Goal: Navigation & Orientation: Understand site structure

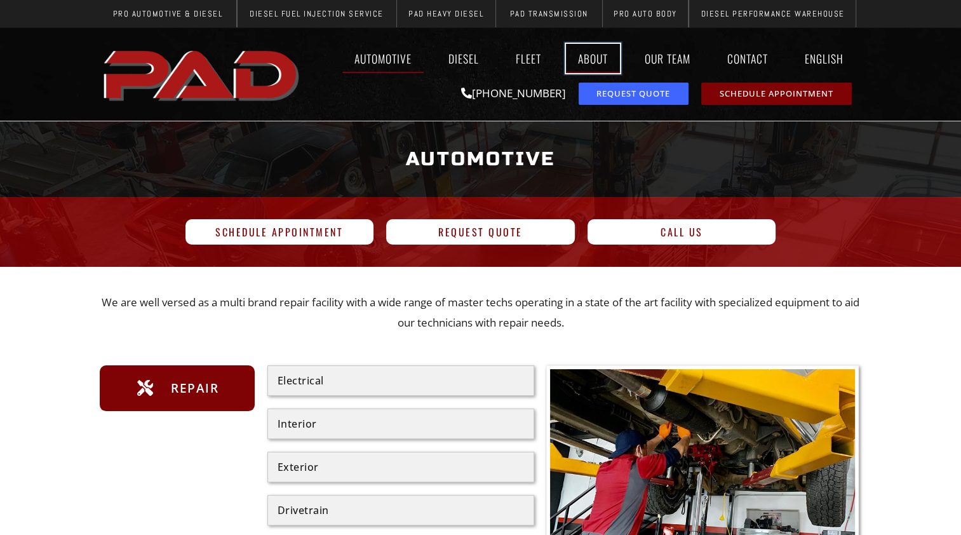
click at [594, 55] on link "About" at bounding box center [593, 58] width 54 height 29
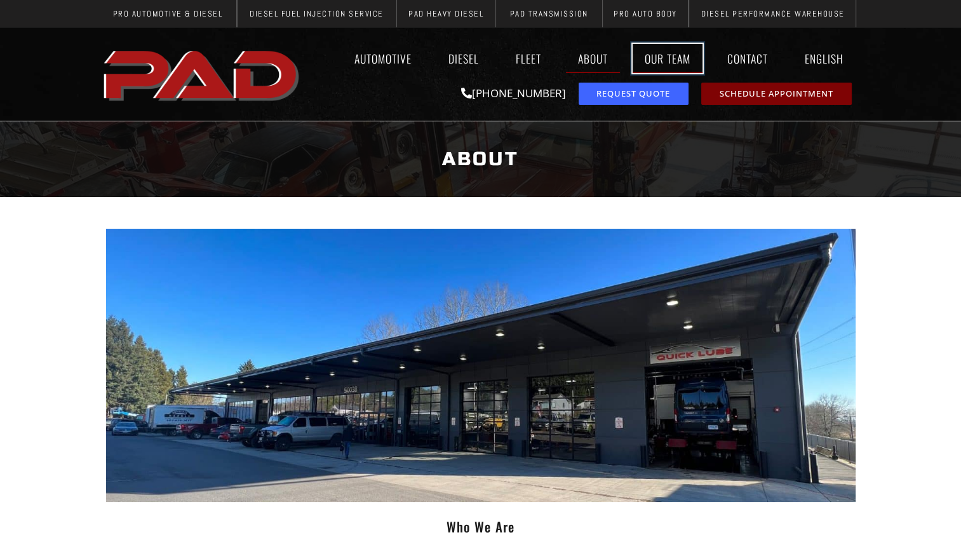
click at [672, 60] on link "Our Team" at bounding box center [667, 58] width 70 height 29
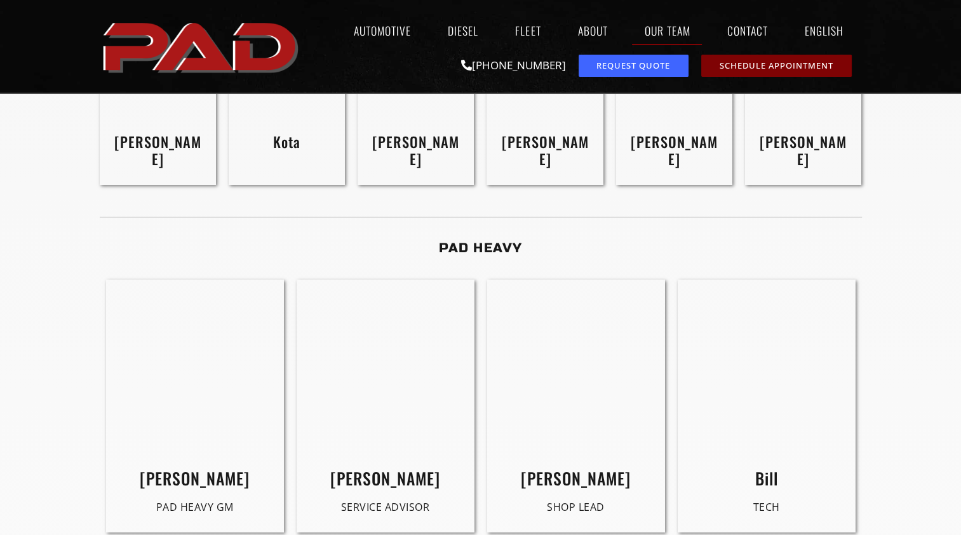
scroll to position [1969, 0]
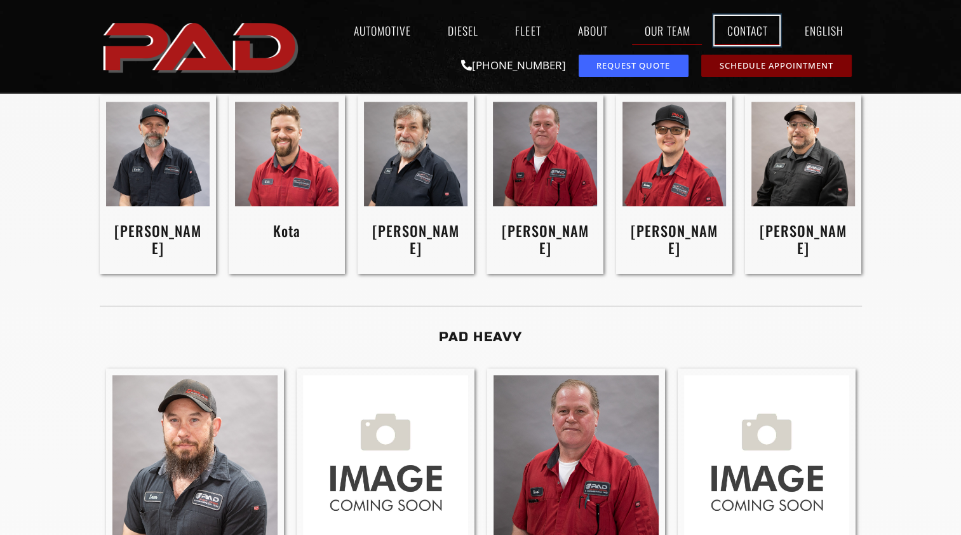
click at [744, 34] on link "Contact" at bounding box center [746, 30] width 65 height 29
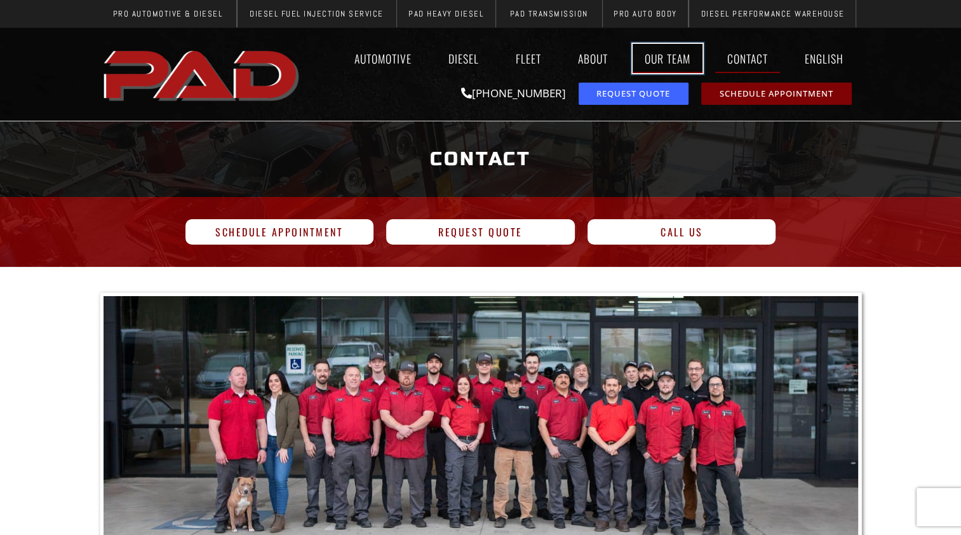
click at [660, 62] on link "Our Team" at bounding box center [667, 58] width 70 height 29
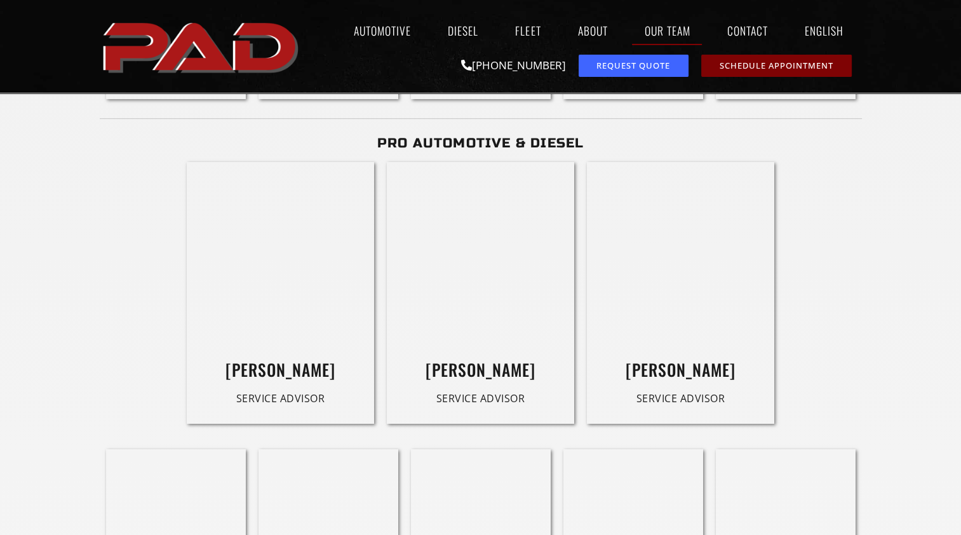
scroll to position [953, 0]
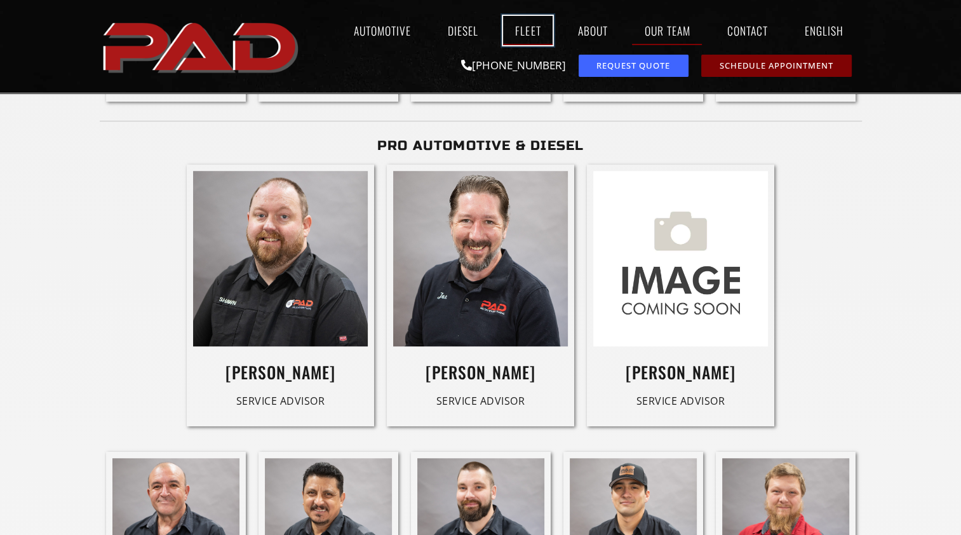
click at [518, 29] on link "Fleet" at bounding box center [528, 30] width 50 height 29
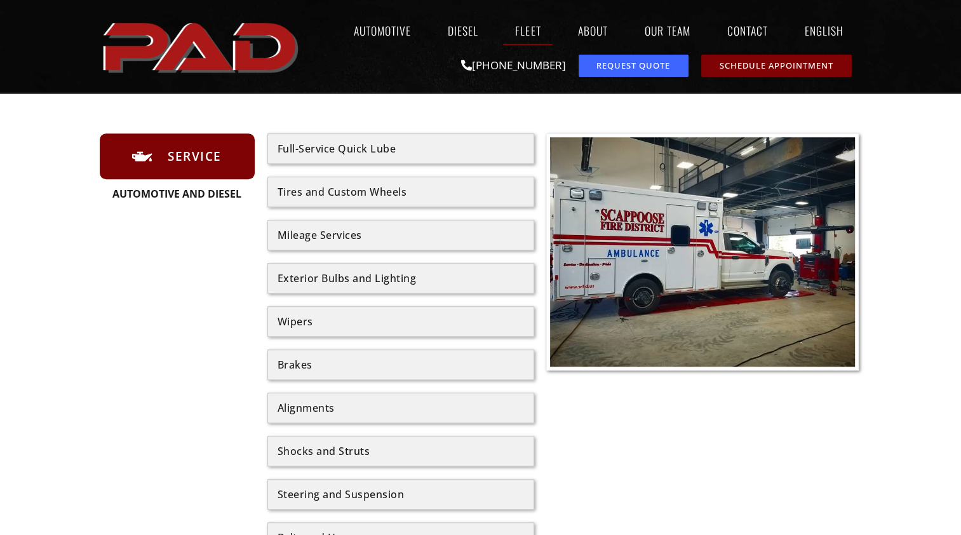
scroll to position [762, 0]
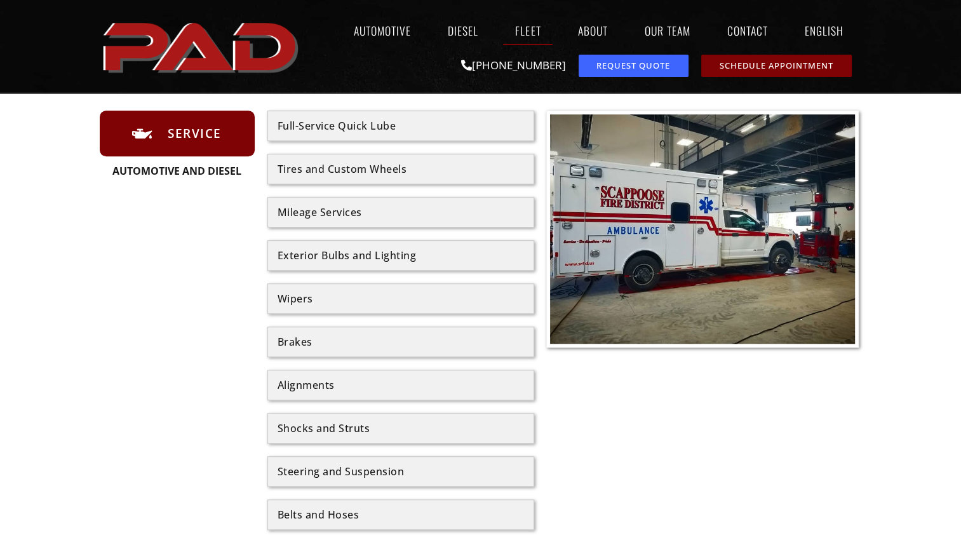
click at [328, 257] on div "Exterior Bulbs and Lighting" at bounding box center [401, 255] width 246 height 10
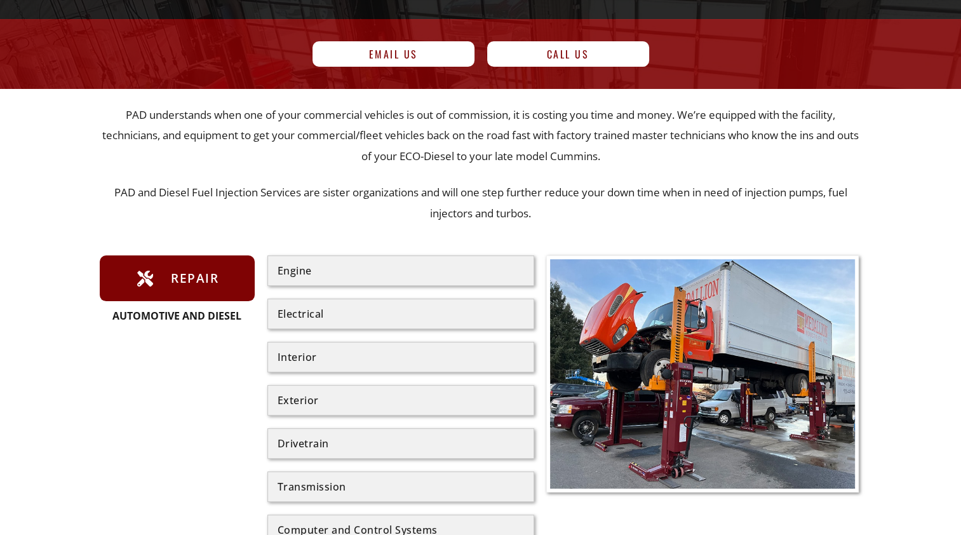
scroll to position [0, 0]
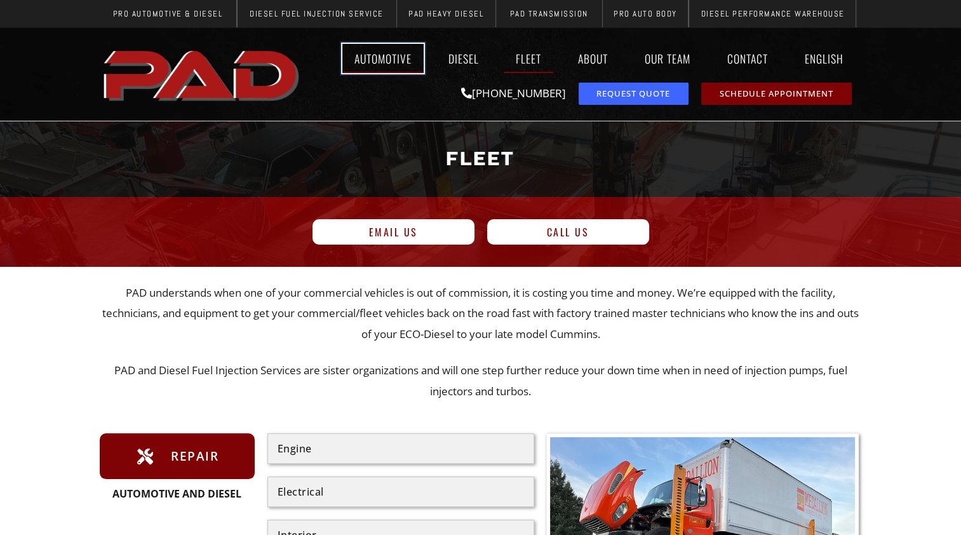
click at [388, 54] on link "Automotive" at bounding box center [382, 58] width 81 height 29
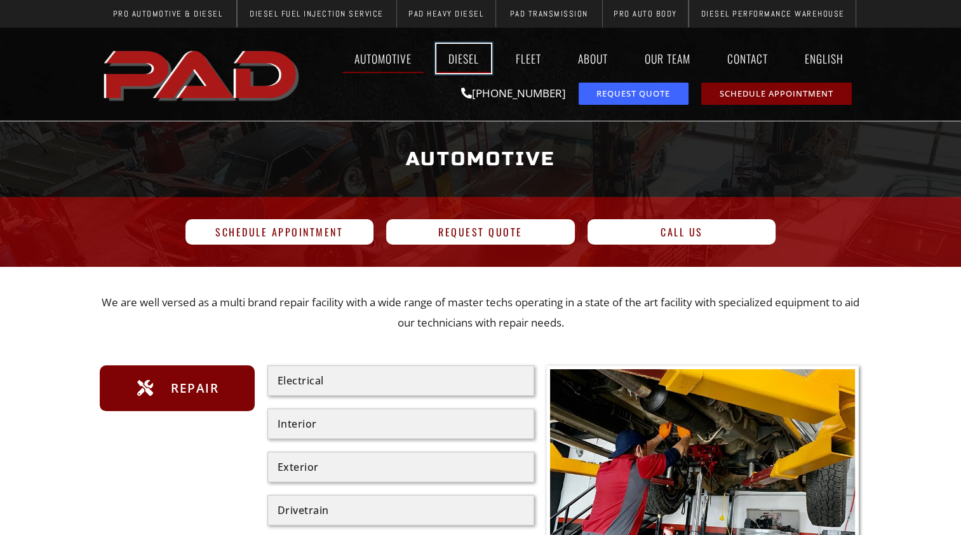
click at [459, 52] on link "Diesel" at bounding box center [463, 58] width 55 height 29
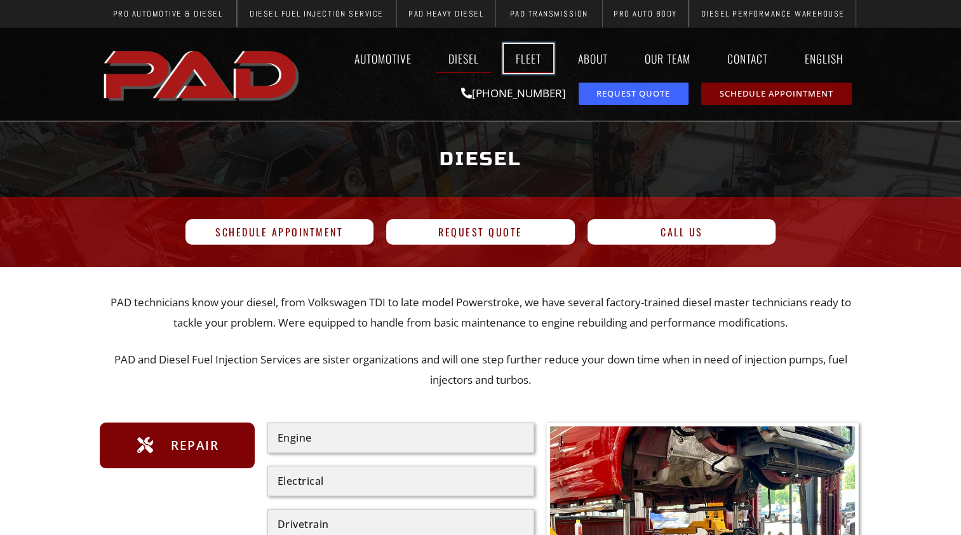
click at [530, 54] on link "Fleet" at bounding box center [529, 58] width 50 height 29
